Goal: Information Seeking & Learning: Learn about a topic

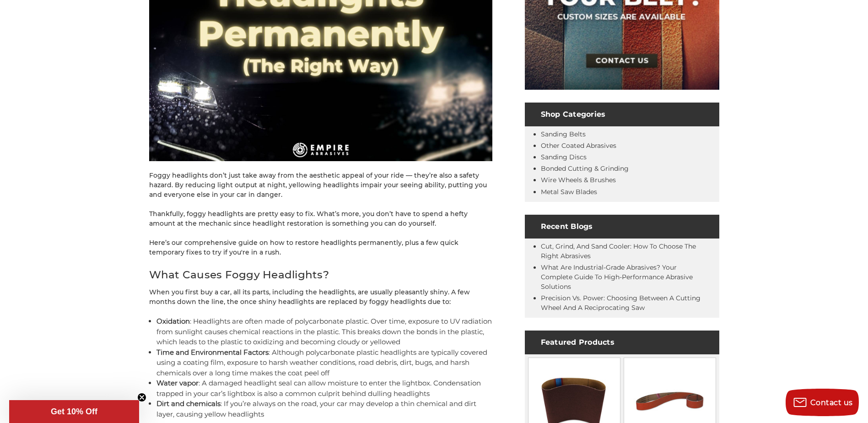
scroll to position [274, 0]
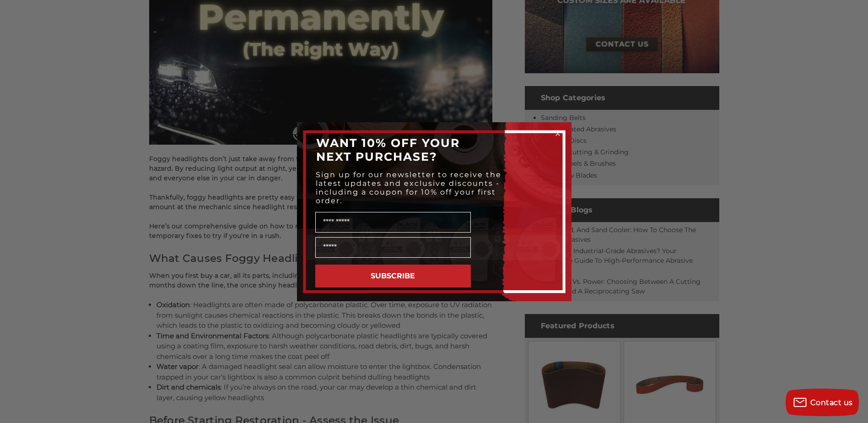
click at [559, 134] on circle "Close dialog" at bounding box center [557, 133] width 9 height 9
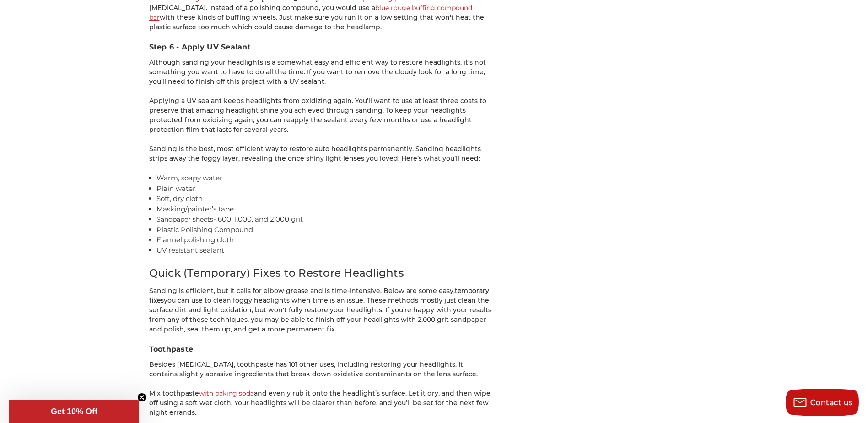
scroll to position [2542, 0]
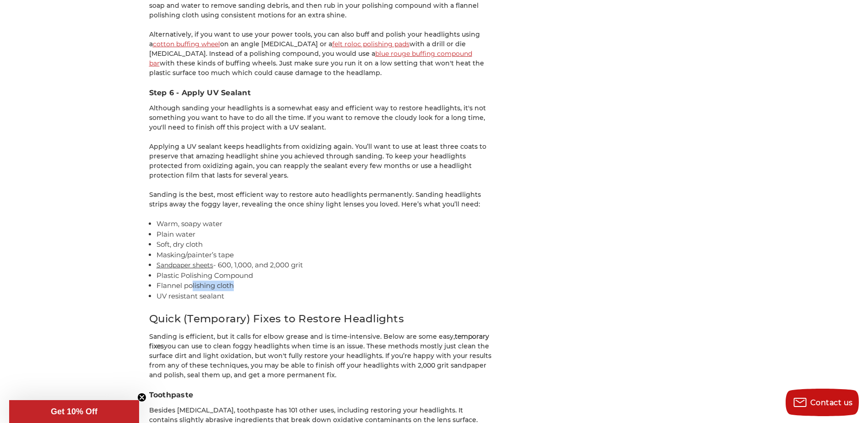
drag, startPoint x: 236, startPoint y: 266, endPoint x: 191, endPoint y: 266, distance: 45.3
click at [191, 280] on li "Flannel polishing cloth" at bounding box center [324, 285] width 336 height 11
drag, startPoint x: 191, startPoint y: 266, endPoint x: 251, endPoint y: 262, distance: 60.5
click at [251, 280] on li "Flannel polishing cloth" at bounding box center [324, 285] width 336 height 11
drag, startPoint x: 255, startPoint y: 255, endPoint x: 158, endPoint y: 254, distance: 97.0
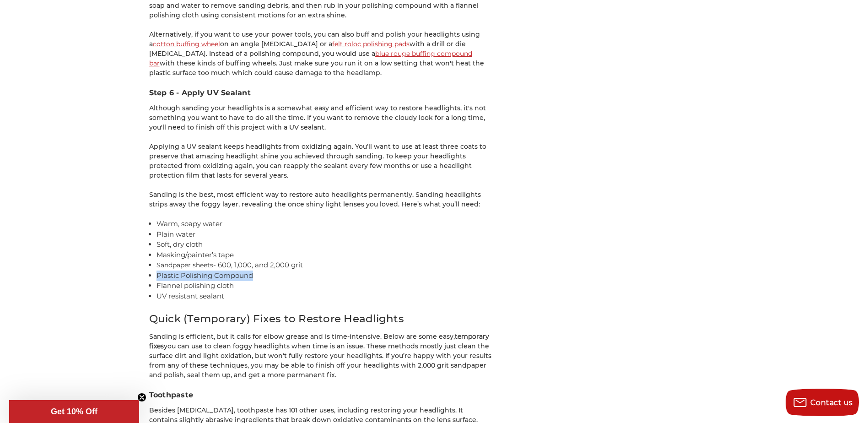
click at [158, 270] on li "Plastic Polishing Compound" at bounding box center [324, 275] width 336 height 11
copy li "Plastic Polishing Compound"
drag, startPoint x: 234, startPoint y: 265, endPoint x: 158, endPoint y: 263, distance: 76.4
click at [158, 280] on li "Flannel polishing cloth" at bounding box center [324, 285] width 336 height 11
copy li "Flannel polishing cloth"
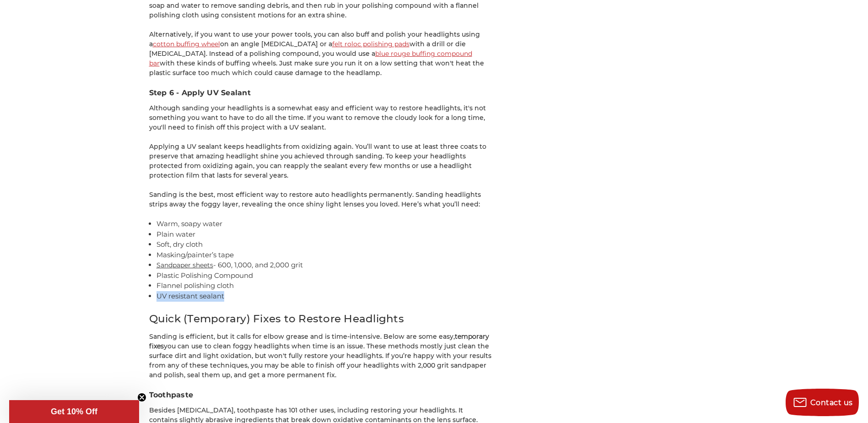
drag, startPoint x: 231, startPoint y: 277, endPoint x: 155, endPoint y: 274, distance: 76.4
drag, startPoint x: 155, startPoint y: 274, endPoint x: 161, endPoint y: 276, distance: 5.8
copy li "UV resistant sealant"
